Goal: Transaction & Acquisition: Purchase product/service

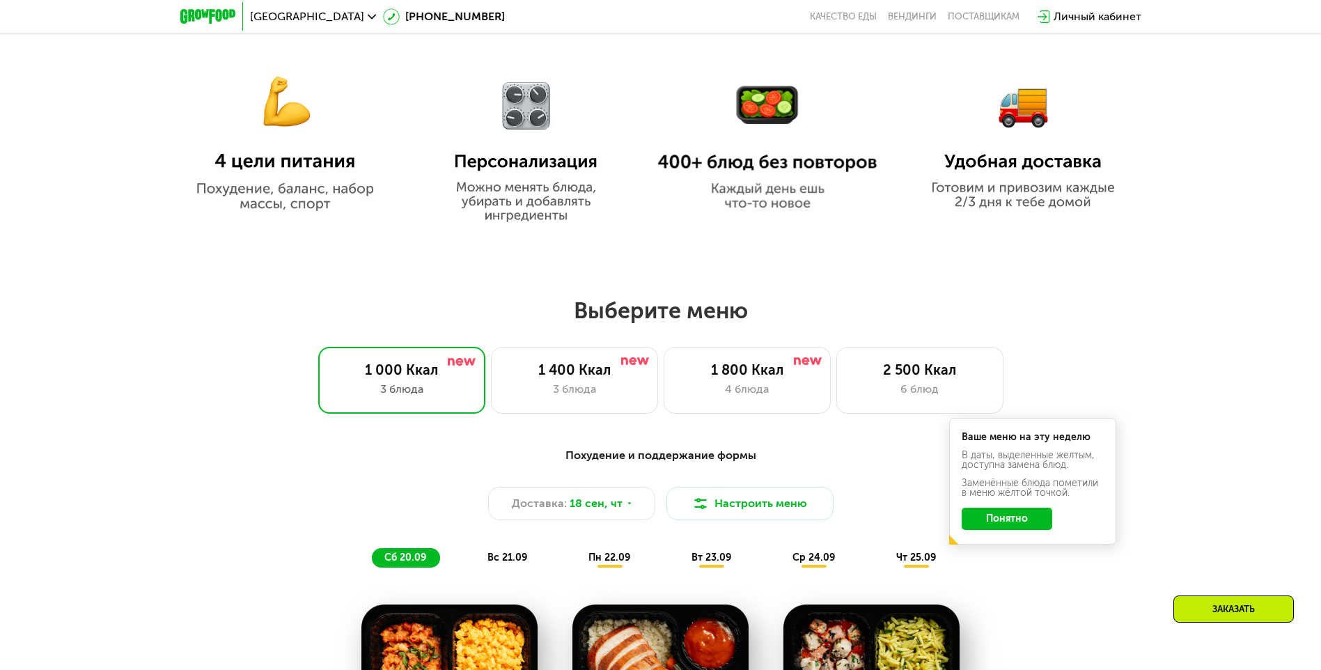
scroll to position [905, 0]
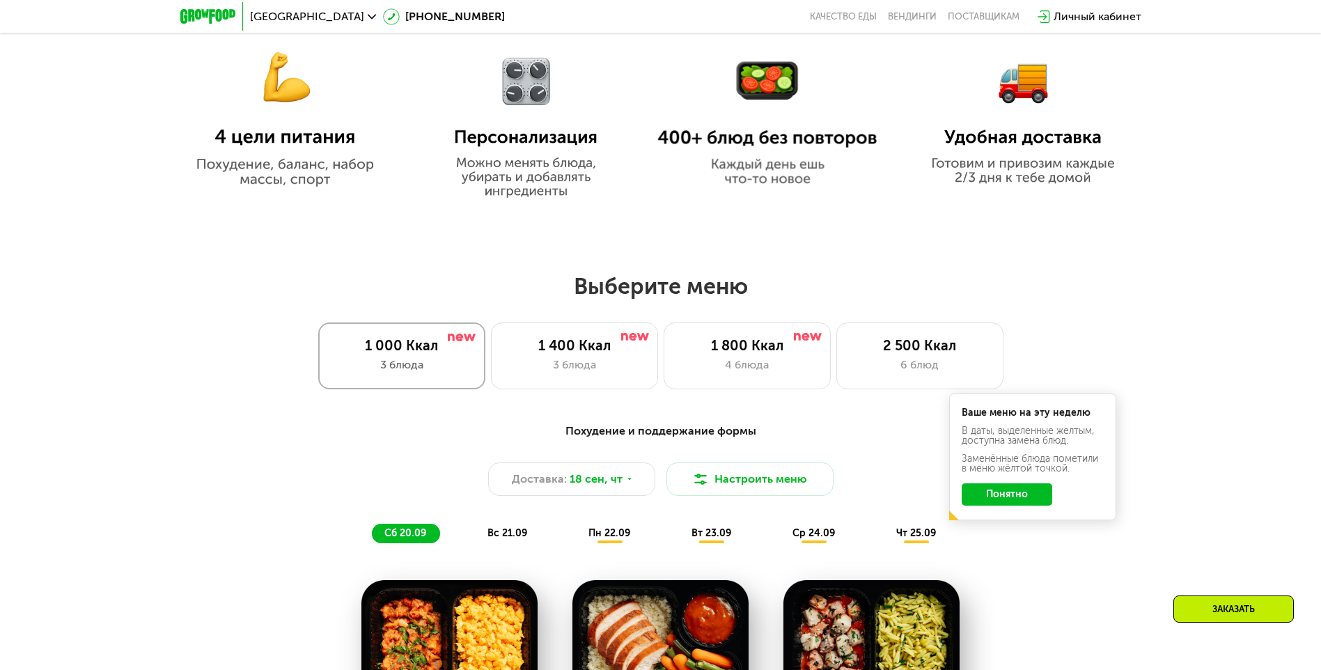
click at [391, 361] on div "1 000 Ккал 3 блюда" at bounding box center [401, 355] width 167 height 67
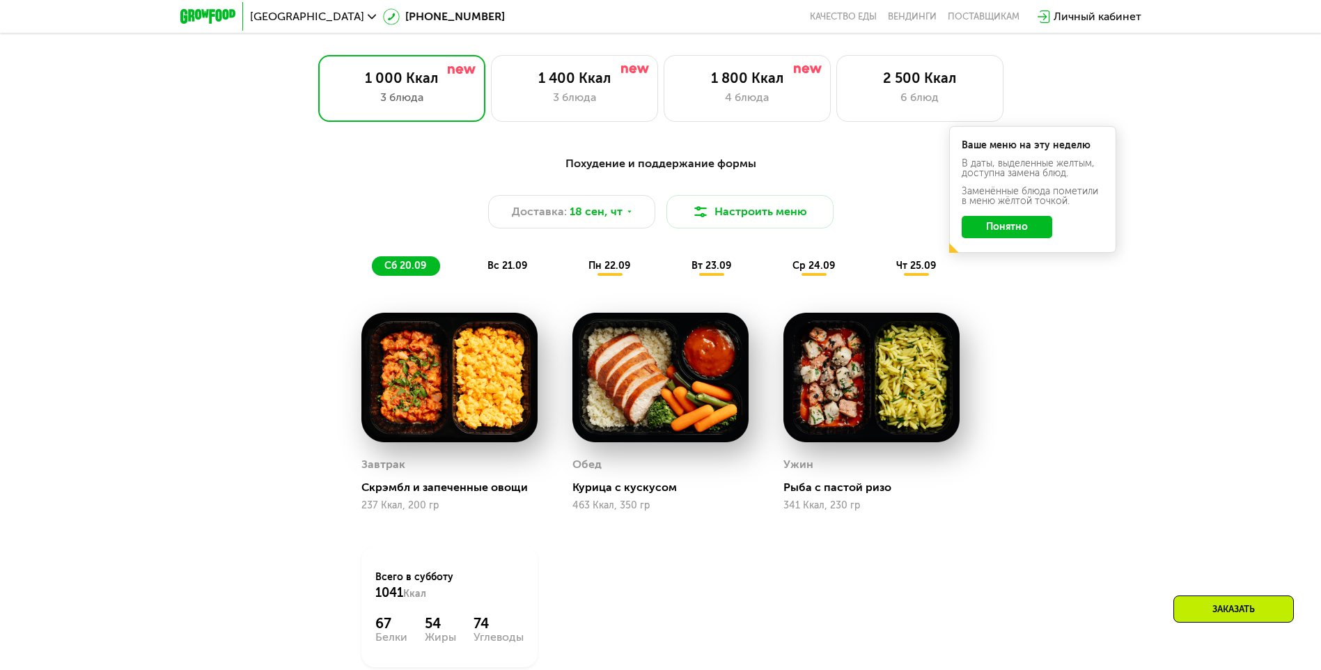
scroll to position [1184, 0]
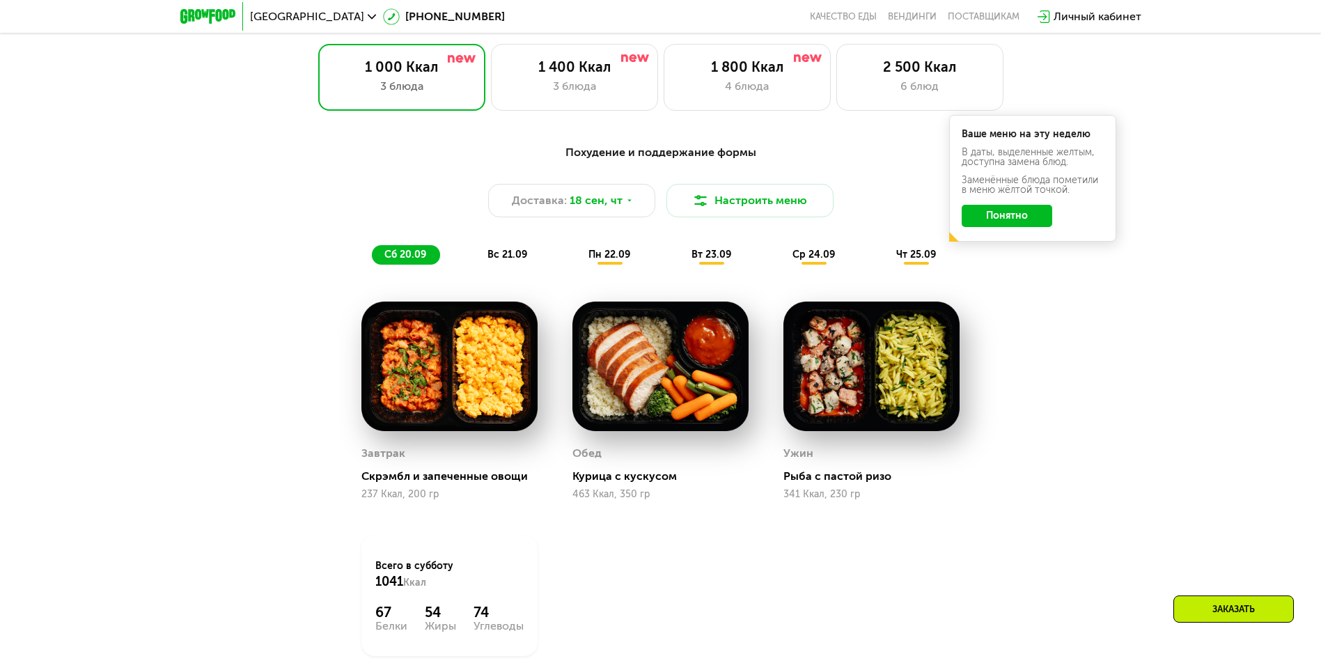
click at [506, 260] on span "вс 21.09" at bounding box center [507, 255] width 40 height 12
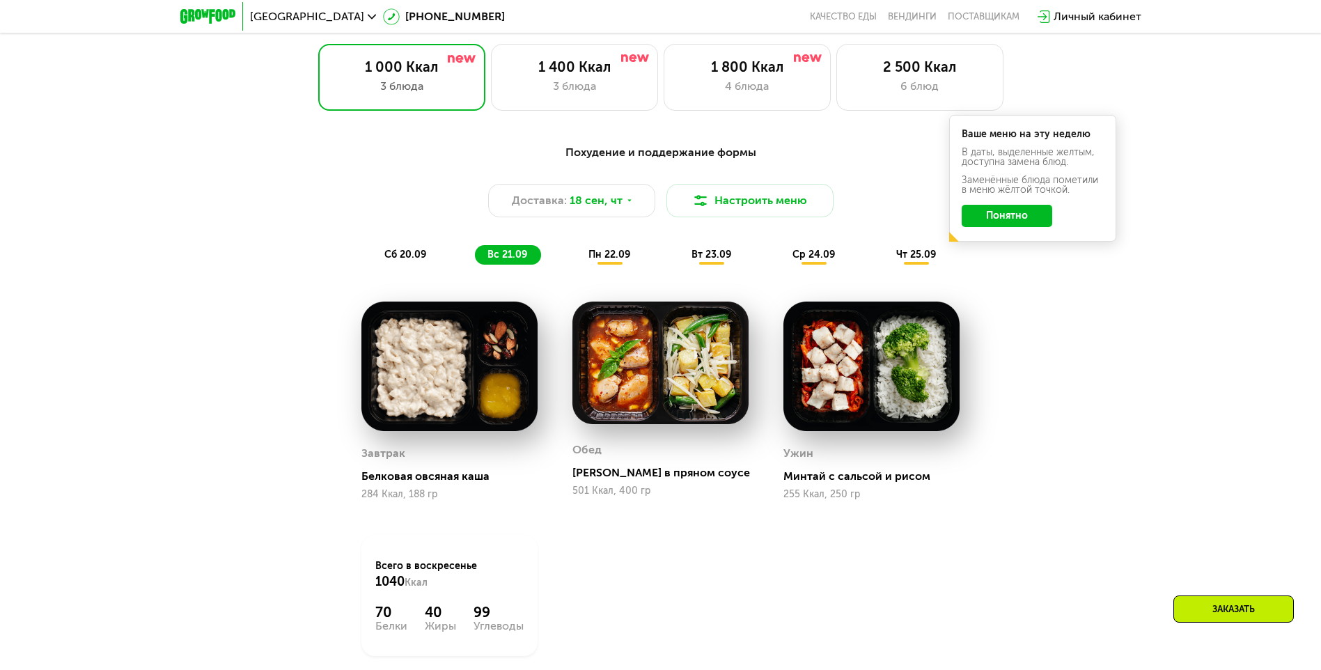
click at [616, 259] on span "пн 22.09" at bounding box center [609, 255] width 42 height 12
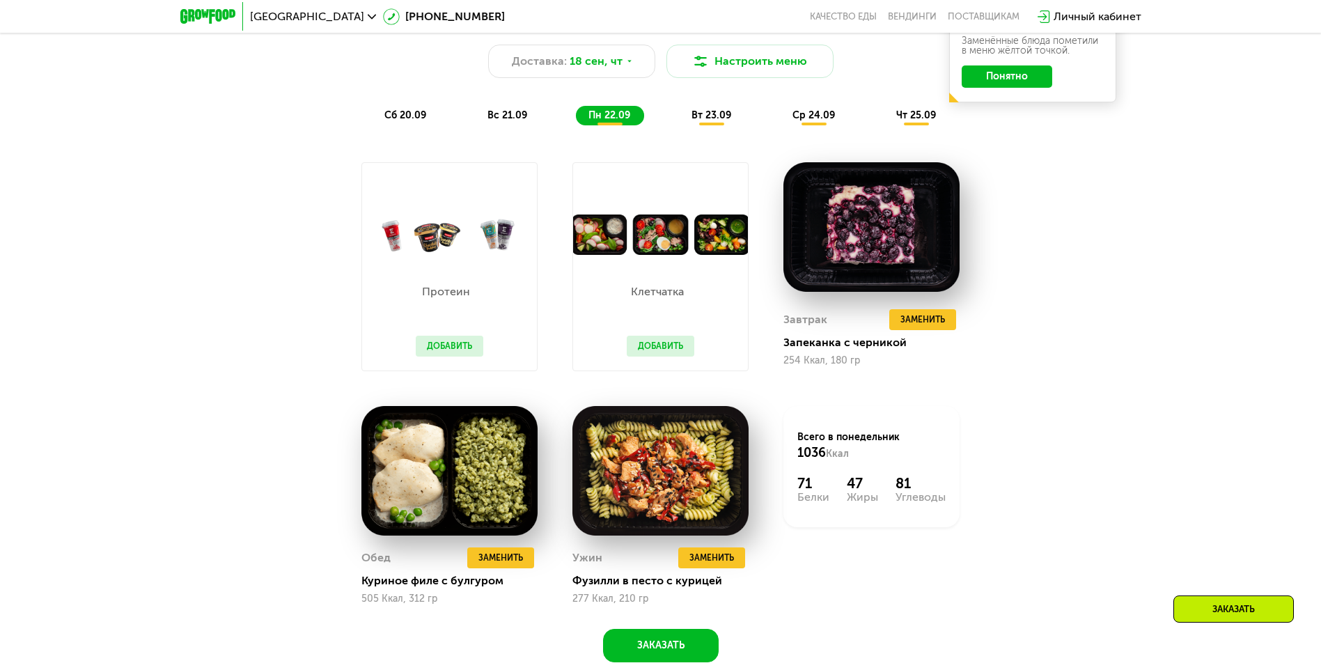
scroll to position [1393, 0]
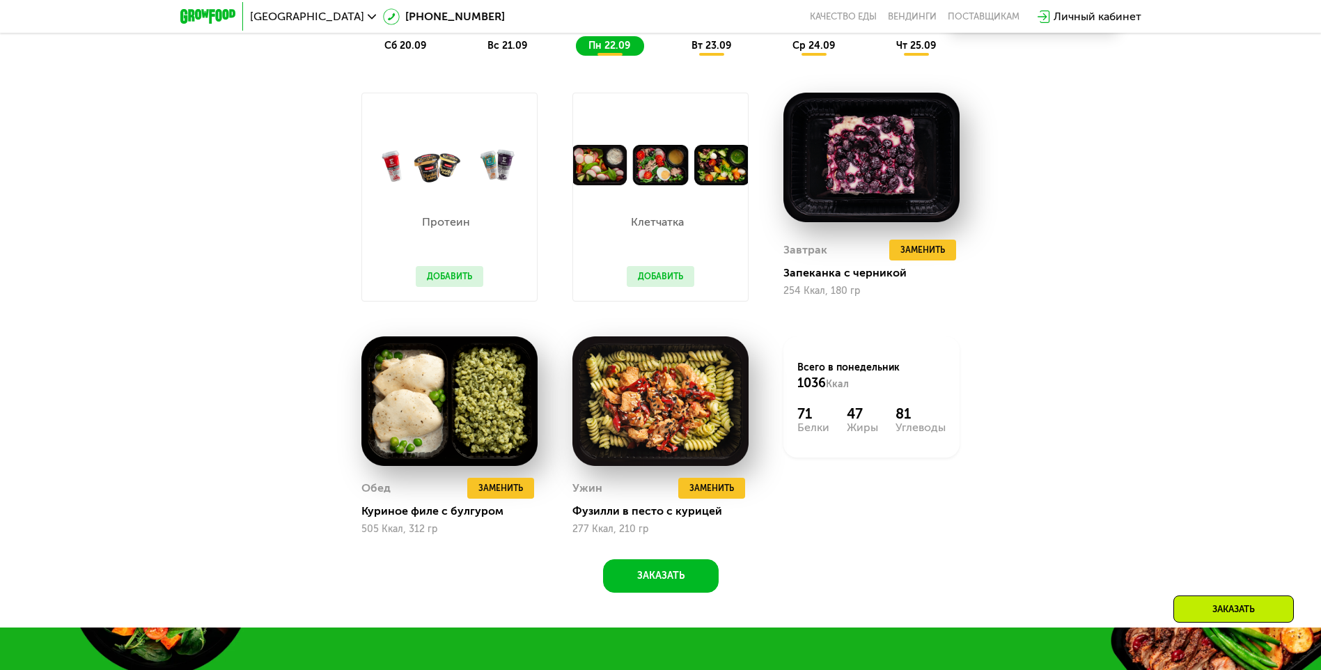
click at [709, 50] on span "вт 23.09" at bounding box center [712, 46] width 40 height 12
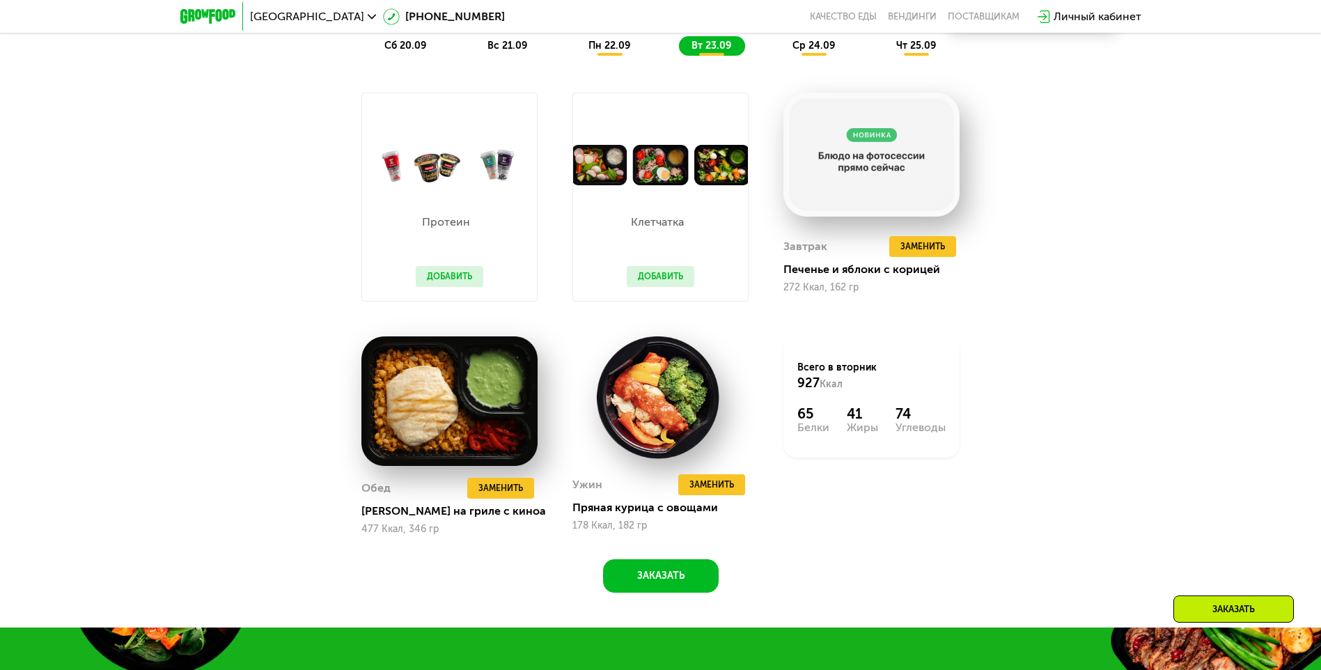
click at [647, 279] on button "Добавить" at bounding box center [661, 276] width 68 height 21
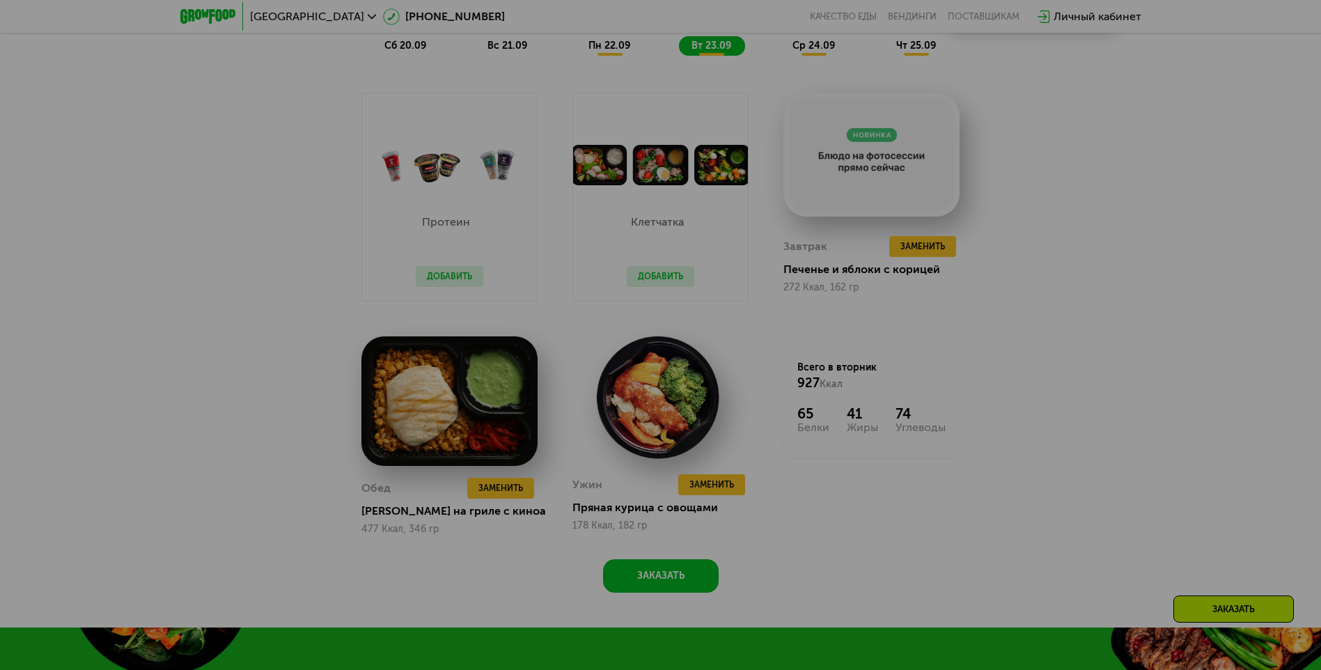
click at [1043, 298] on div at bounding box center [660, 335] width 1321 height 670
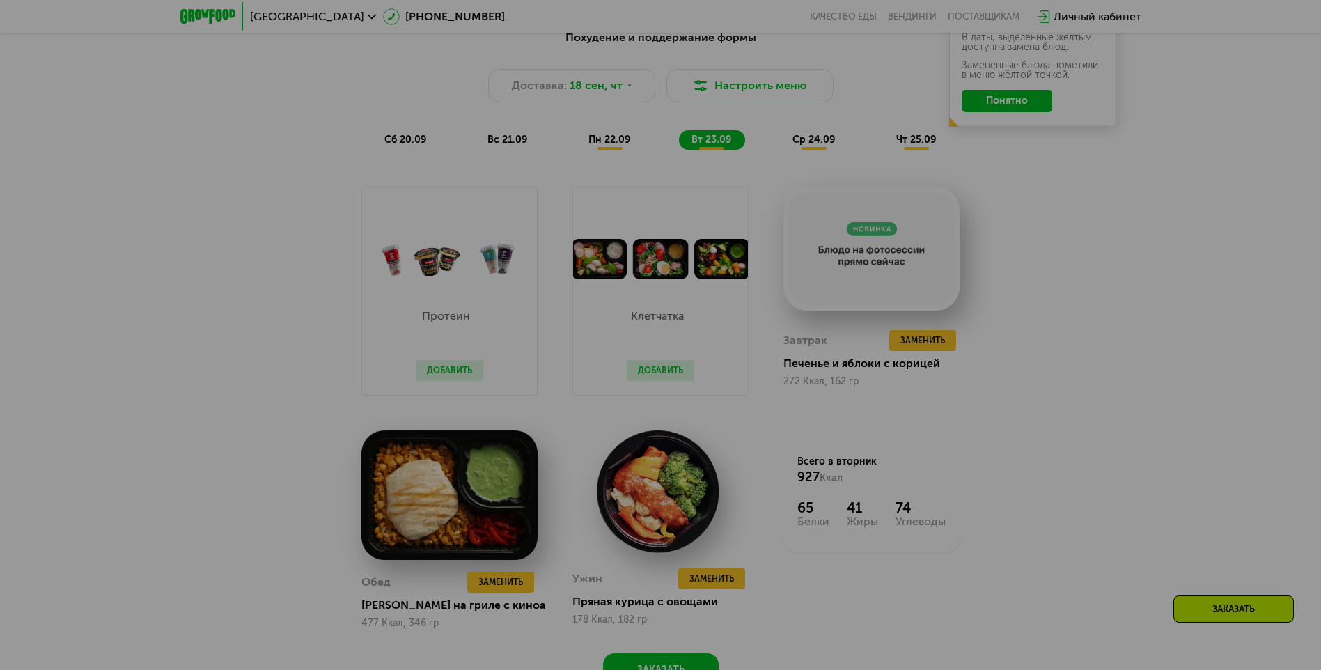
scroll to position [1184, 0]
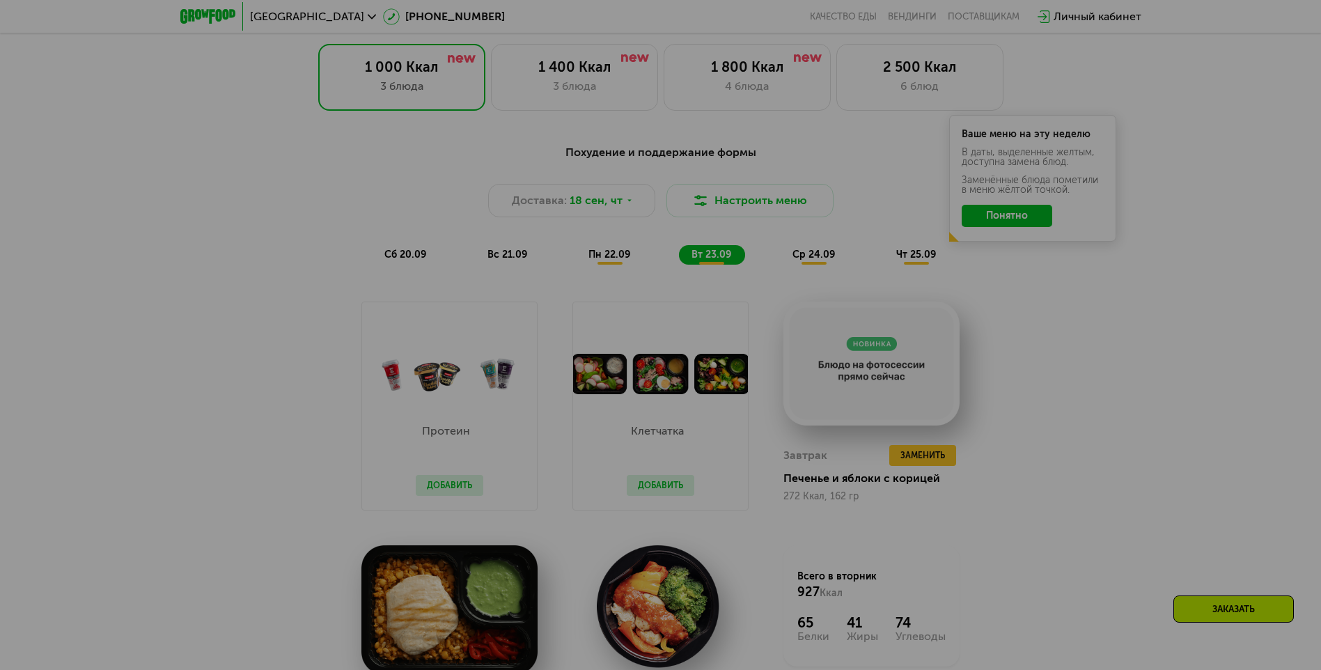
click at [806, 264] on div at bounding box center [660, 335] width 1321 height 670
click at [807, 263] on div at bounding box center [660, 335] width 1321 height 670
click at [1053, 345] on div at bounding box center [660, 335] width 1321 height 670
drag, startPoint x: 1071, startPoint y: 390, endPoint x: 1064, endPoint y: 372, distance: 19.4
click at [1072, 389] on div at bounding box center [660, 335] width 1321 height 670
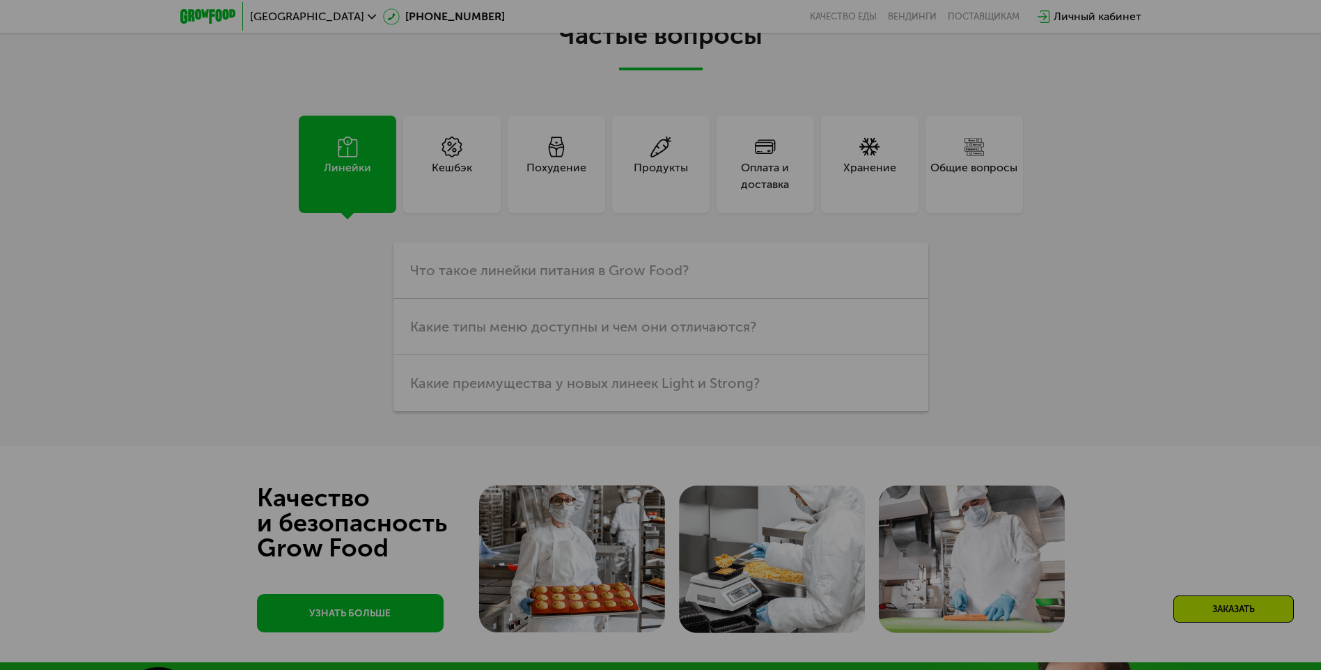
scroll to position [4178, 0]
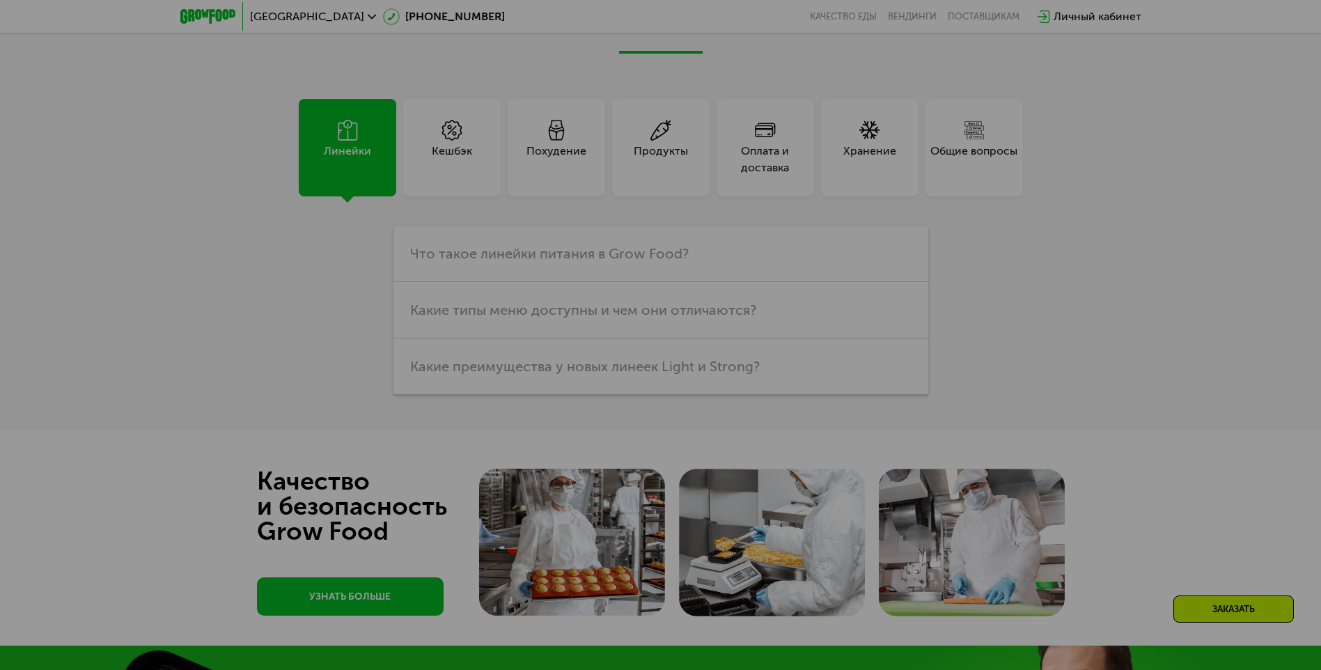
click at [1112, 292] on div at bounding box center [660, 335] width 1321 height 670
click at [1137, 261] on div at bounding box center [660, 335] width 1321 height 670
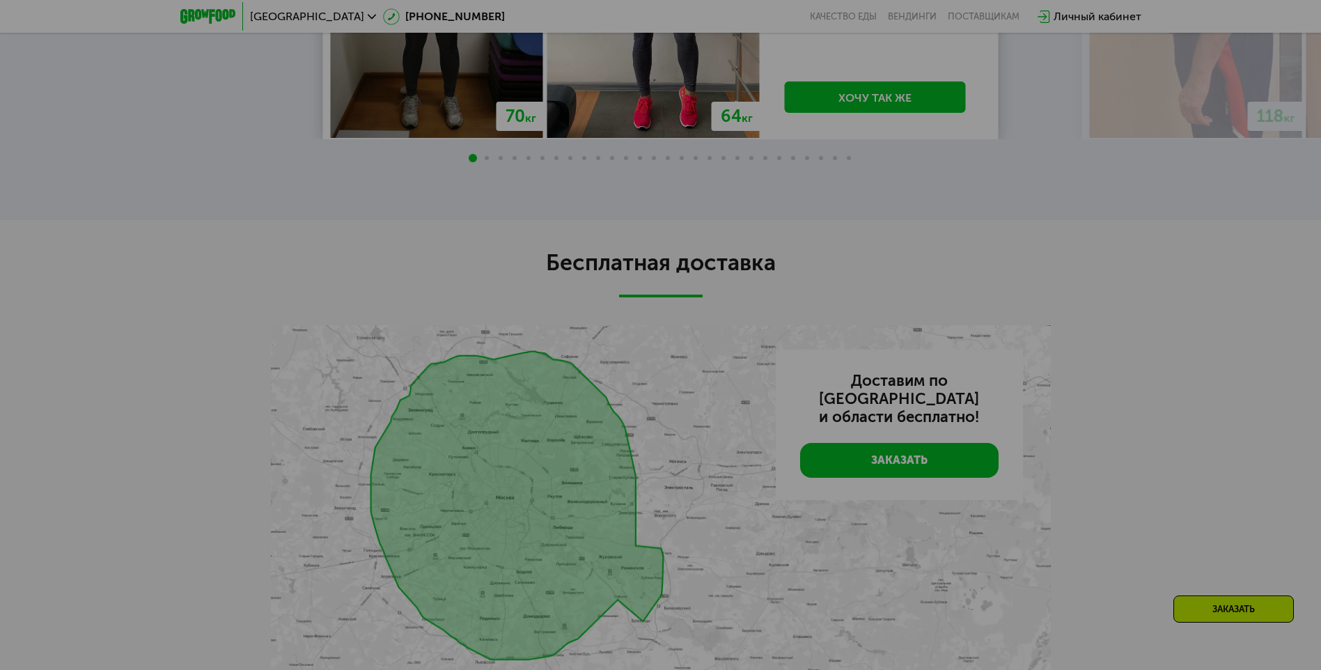
scroll to position [3412, 0]
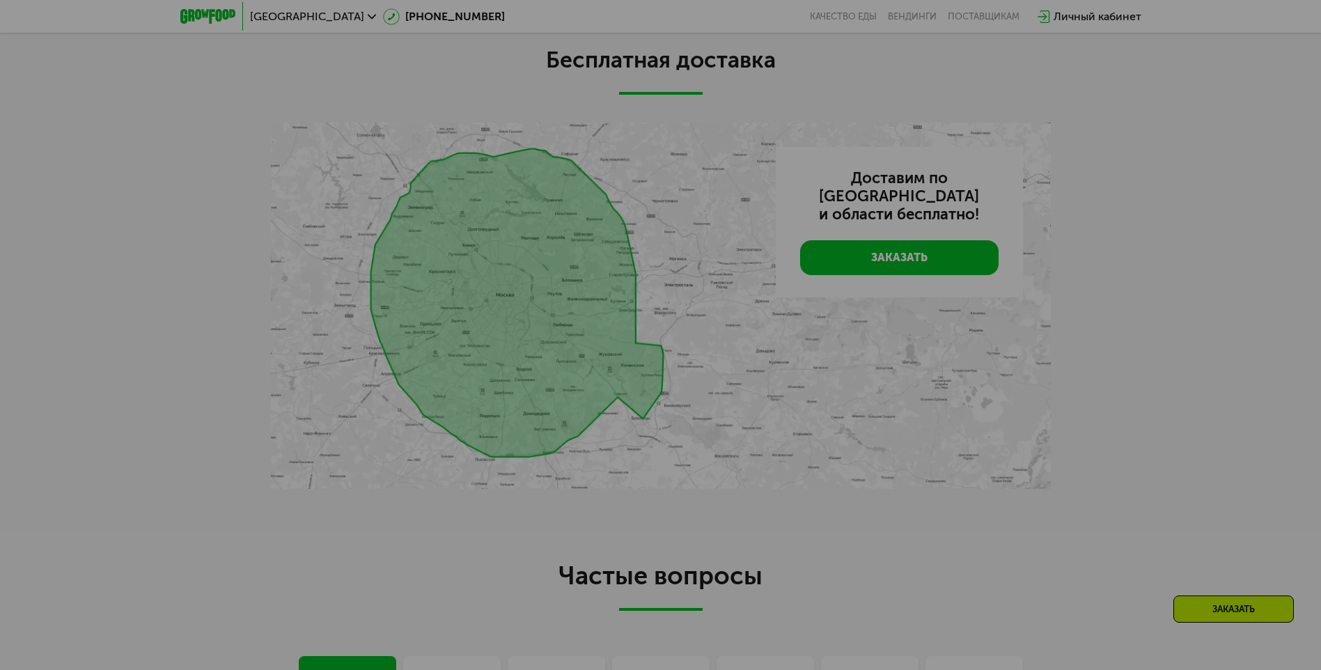
click at [1111, 263] on div at bounding box center [660, 335] width 1321 height 670
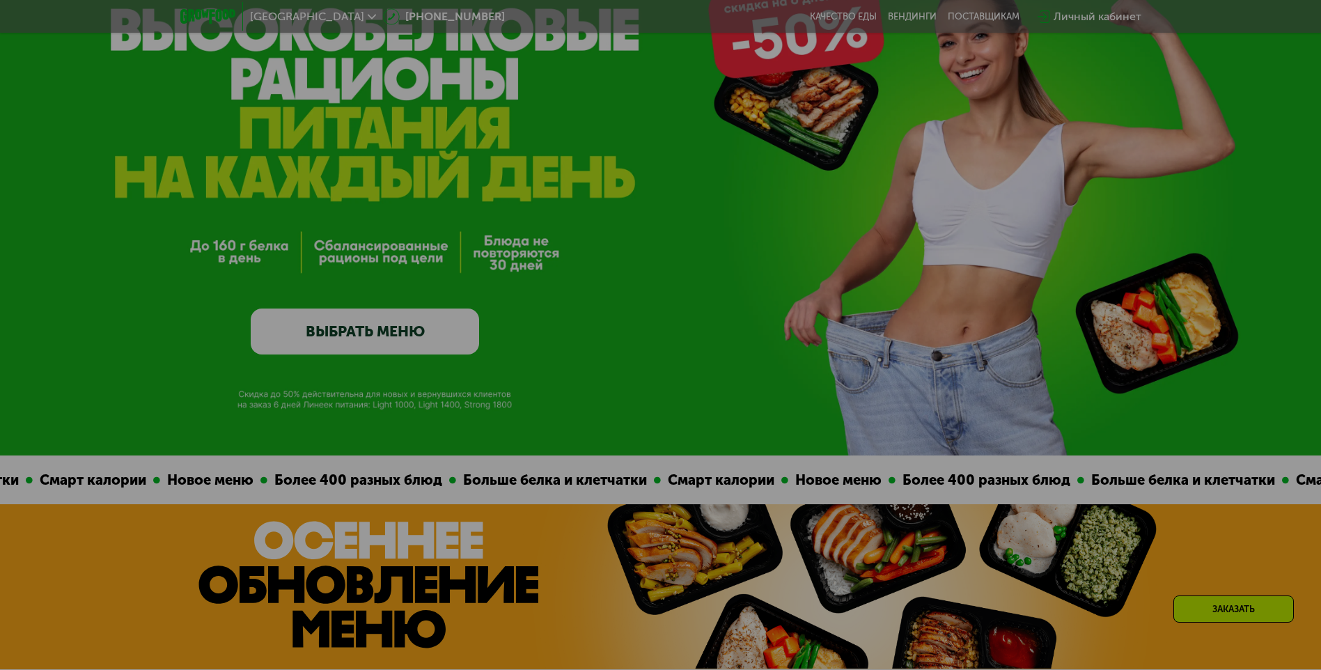
scroll to position [139, 0]
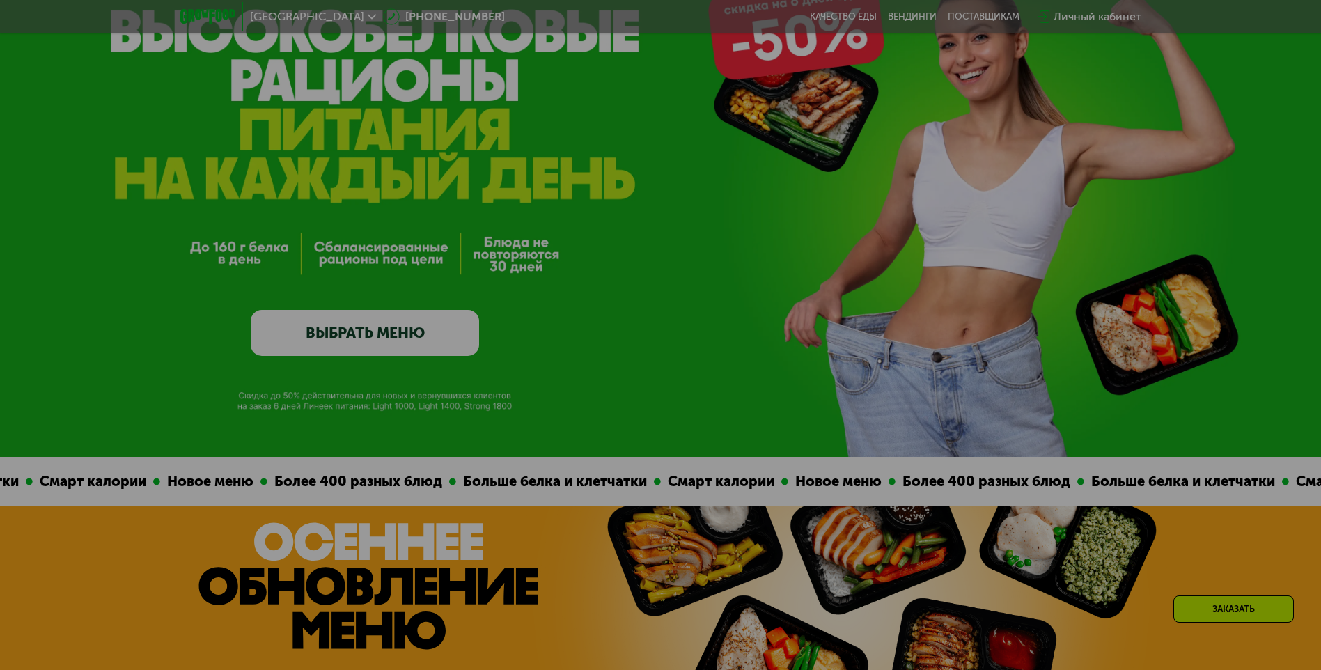
click at [390, 345] on div at bounding box center [660, 335] width 1321 height 670
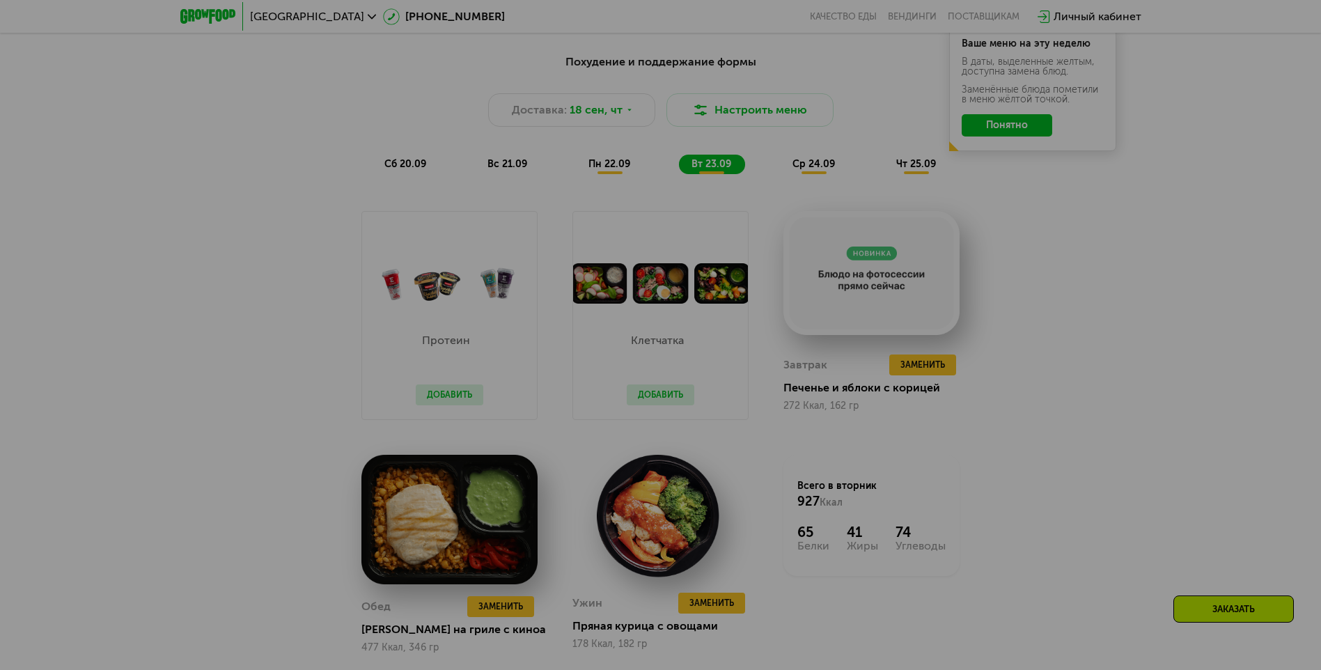
scroll to position [1323, 0]
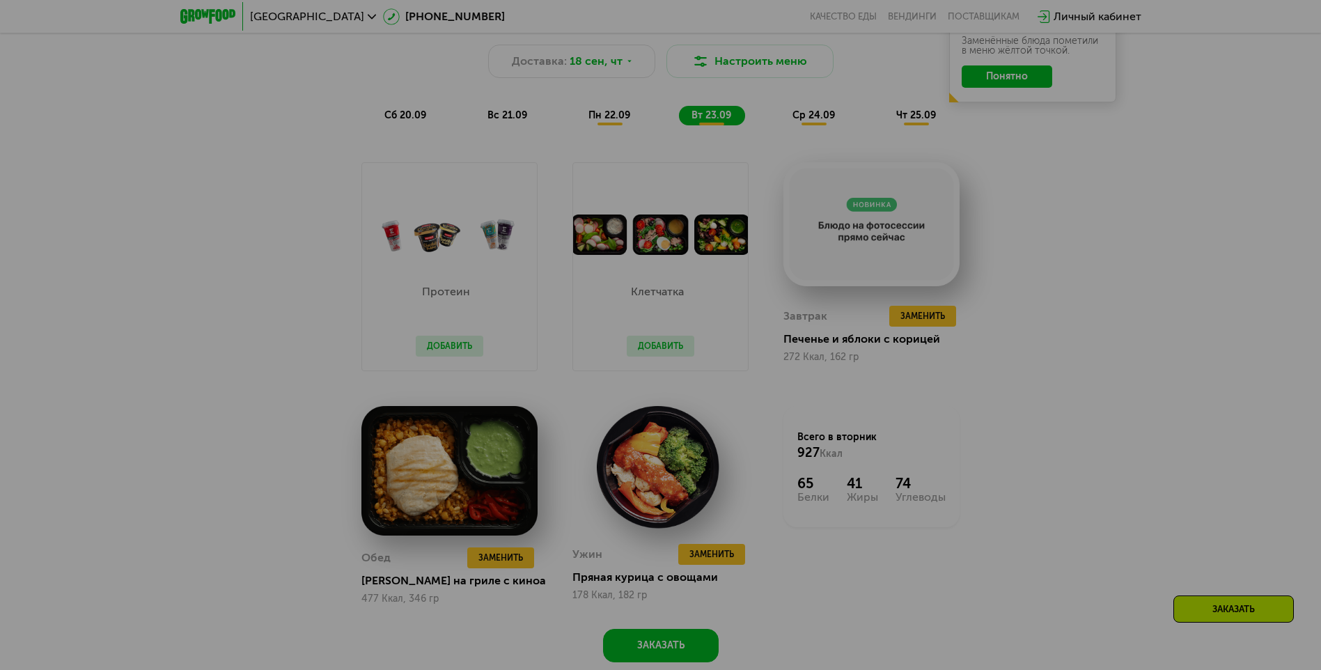
click at [1088, 314] on div at bounding box center [660, 335] width 1321 height 670
click at [1082, 309] on div at bounding box center [660, 335] width 1321 height 670
click at [861, 239] on div at bounding box center [660, 335] width 1321 height 670
click at [1047, 322] on div at bounding box center [660, 335] width 1321 height 670
drag, startPoint x: 646, startPoint y: 326, endPoint x: 650, endPoint y: 341, distance: 15.2
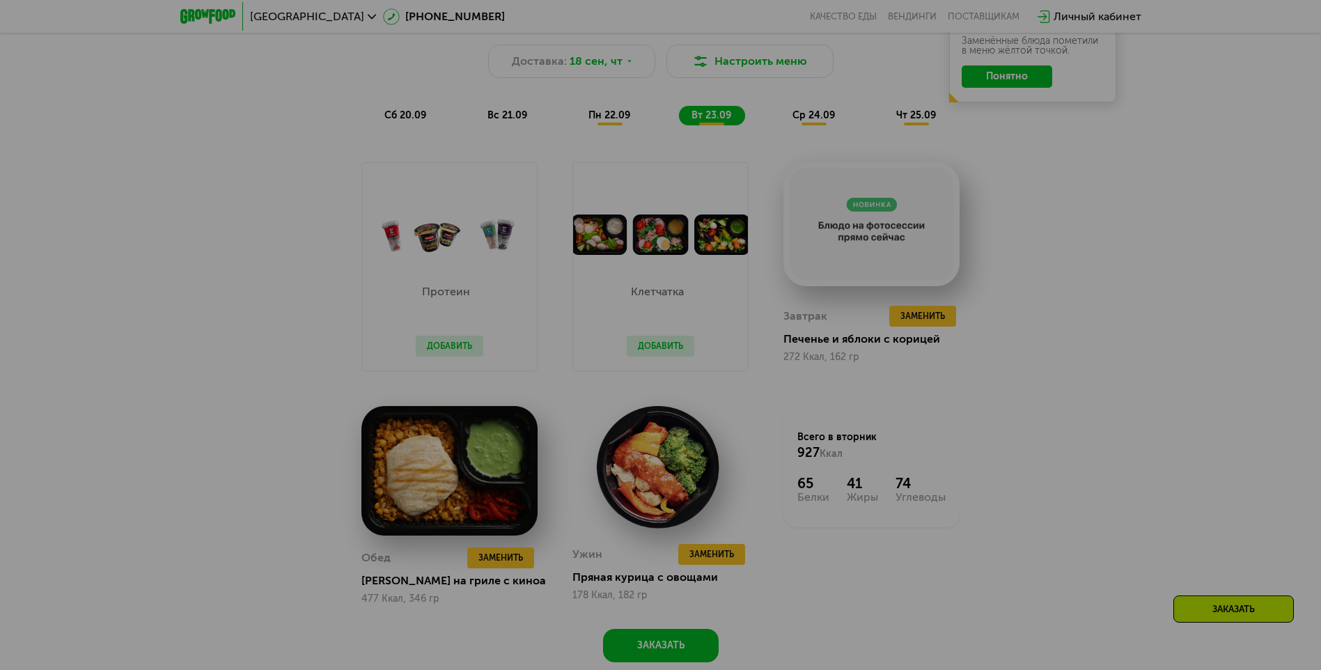
click at [647, 326] on div at bounding box center [660, 335] width 1321 height 670
click at [652, 344] on div at bounding box center [660, 335] width 1321 height 670
drag, startPoint x: 652, startPoint y: 350, endPoint x: 651, endPoint y: 313, distance: 36.2
click at [653, 348] on div at bounding box center [660, 335] width 1321 height 670
click at [647, 286] on div at bounding box center [660, 335] width 1321 height 670
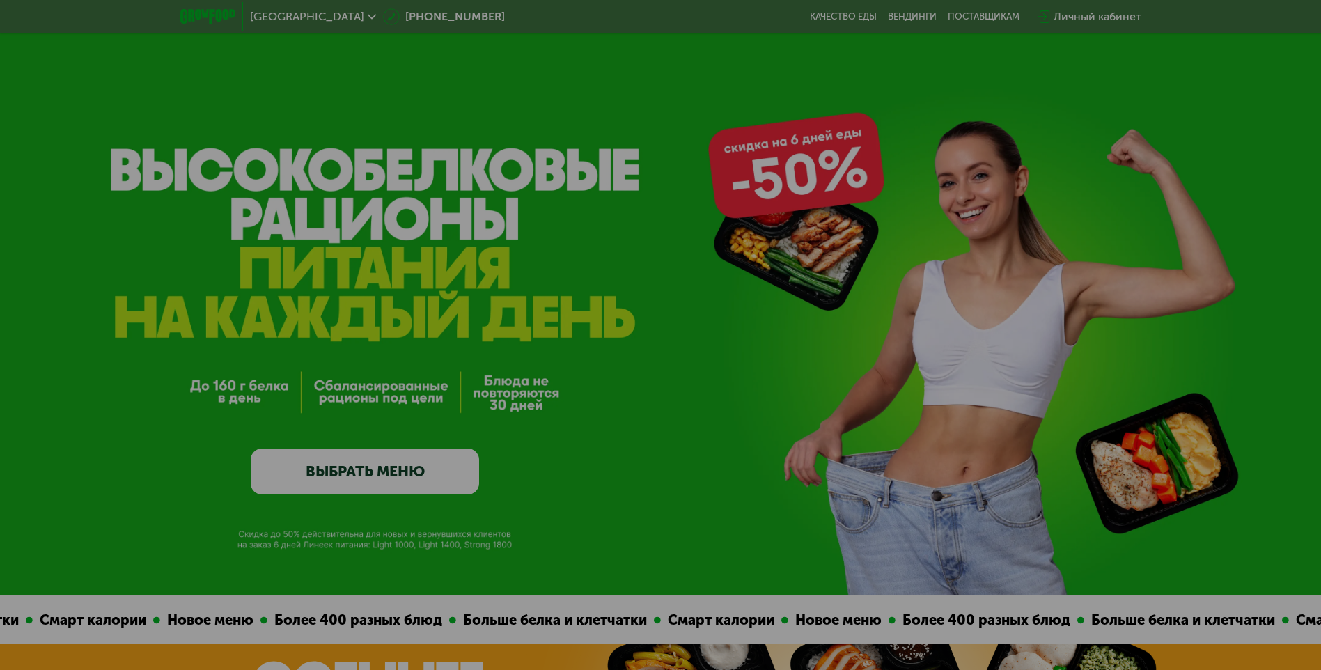
scroll to position [0, 0]
